Goal: Transaction & Acquisition: Book appointment/travel/reservation

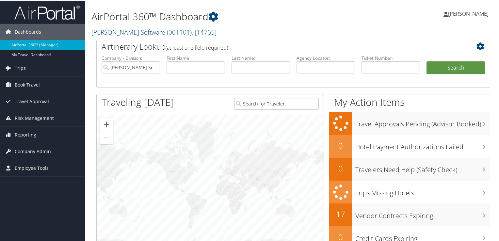
click at [18, 65] on span "Trips" at bounding box center [20, 67] width 11 height 16
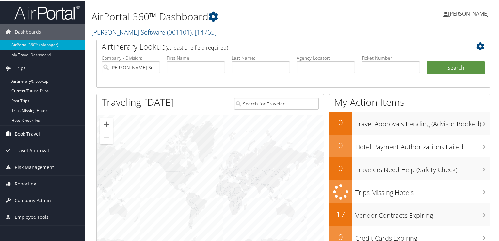
click at [25, 131] on span "Book Travel" at bounding box center [27, 133] width 25 height 16
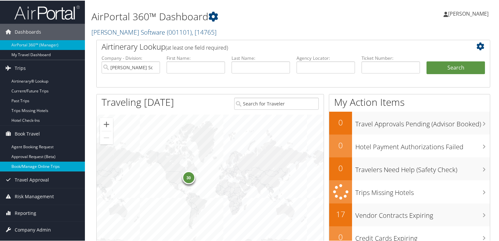
click at [30, 165] on link "Book/Manage Online Trips" at bounding box center [42, 166] width 85 height 10
